Goal: Information Seeking & Learning: Learn about a topic

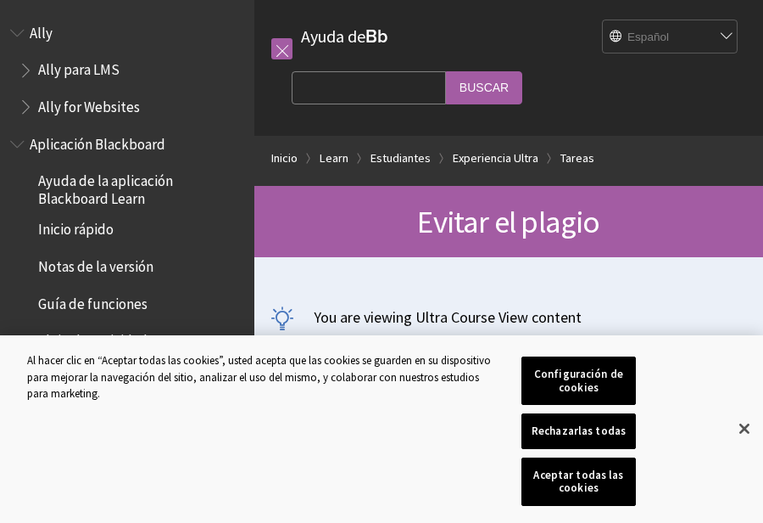
scroll to position [2580, 0]
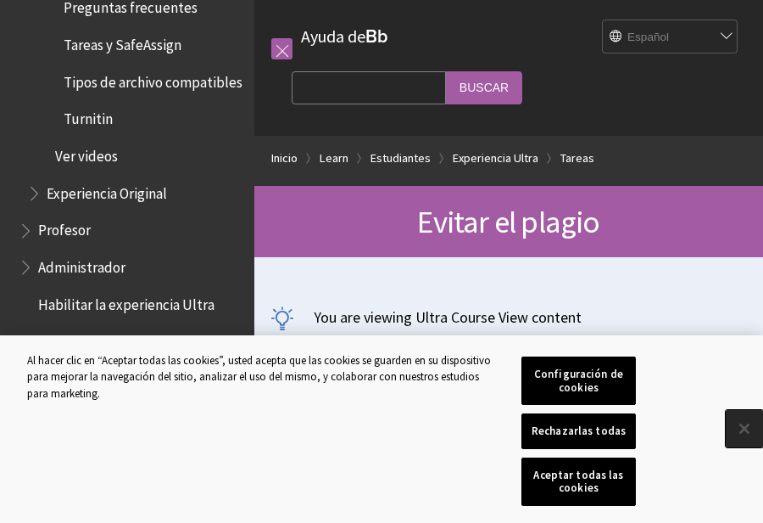
click at [746, 431] on button "Cerrar" at bounding box center [744, 428] width 37 height 37
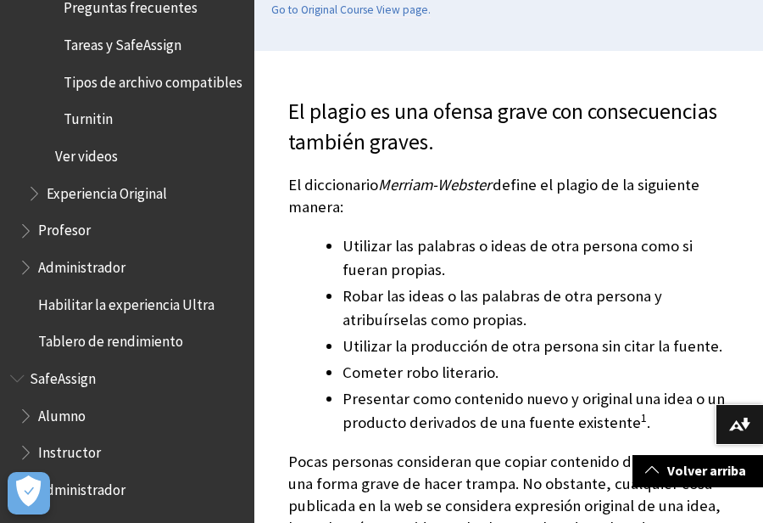
scroll to position [509, 0]
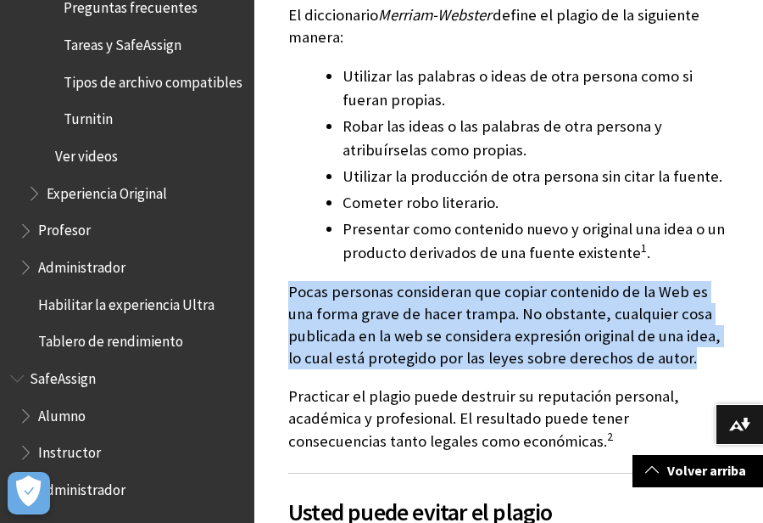
drag, startPoint x: 288, startPoint y: 288, endPoint x: 693, endPoint y: 363, distance: 411.5
click at [693, 363] on p "Pocas personas consideran que copiar contenido de la Web es una forma grave de …" at bounding box center [508, 325] width 441 height 89
copy p "Pocas personas consideran que copiar contenido de la Web es una forma grave de …"
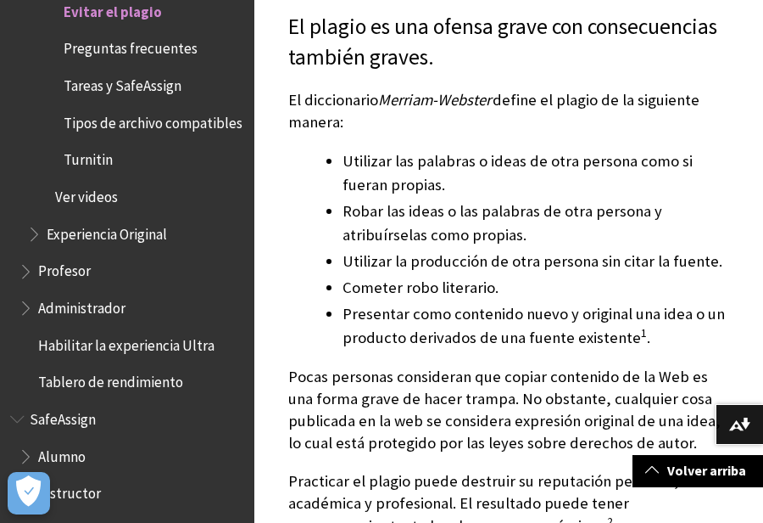
scroll to position [594, 0]
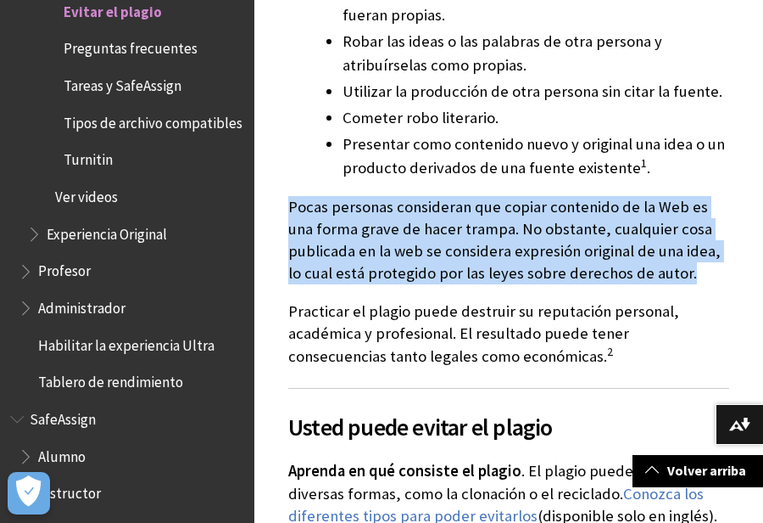
drag, startPoint x: 282, startPoint y: 204, endPoint x: 674, endPoint y: 281, distance: 400.3
copy p "Pocas personas consideran que copiar contenido de la Web es una forma grave de …"
